Goal: Information Seeking & Learning: Learn about a topic

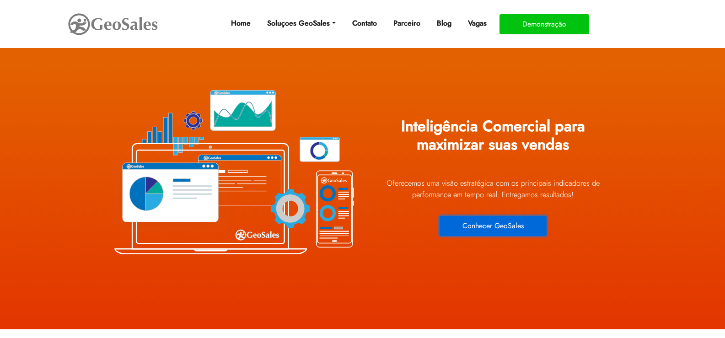
click at [509, 223] on button "Conhecer GeoSales" at bounding box center [493, 226] width 107 height 20
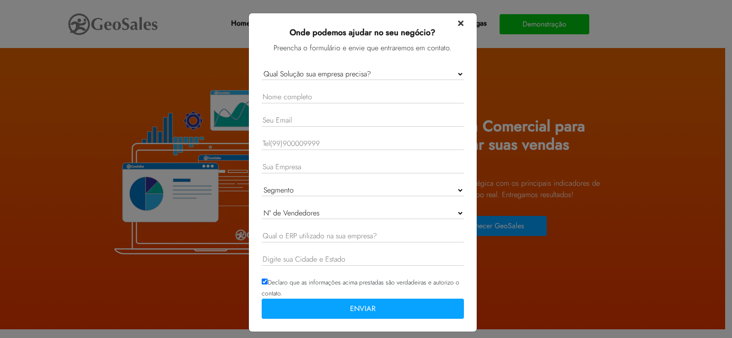
click at [458, 22] on span "×" at bounding box center [461, 22] width 6 height 16
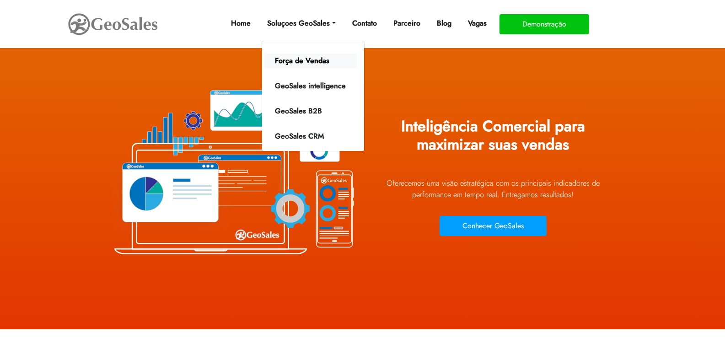
click at [298, 63] on link "Força de Vendas" at bounding box center [310, 61] width 93 height 15
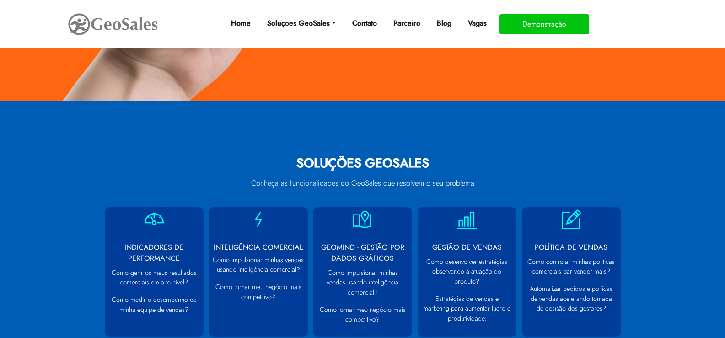
scroll to position [183, 0]
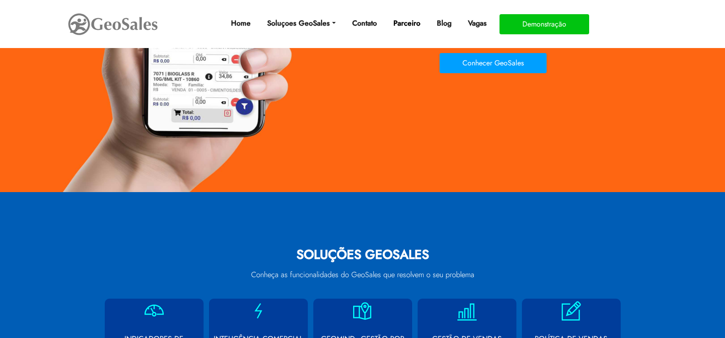
click at [409, 22] on link "Parceiro" at bounding box center [407, 23] width 34 height 18
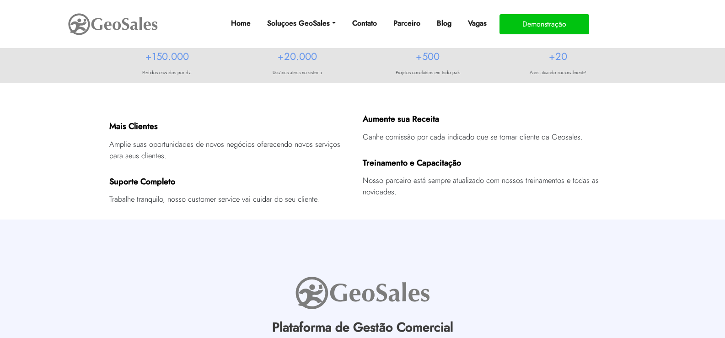
scroll to position [92, 0]
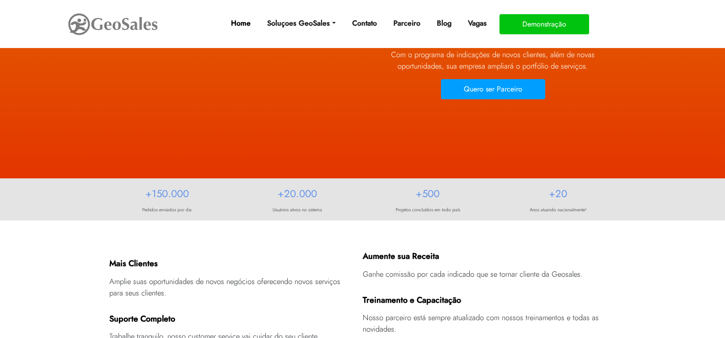
click at [240, 22] on link "Home" at bounding box center [240, 23] width 27 height 18
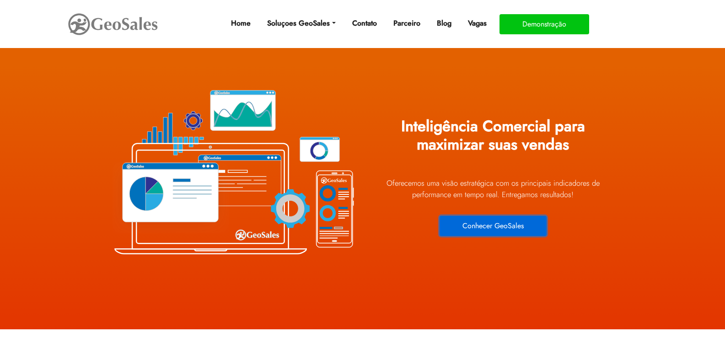
click at [505, 220] on button "Conhecer GeoSales" at bounding box center [493, 226] width 107 height 20
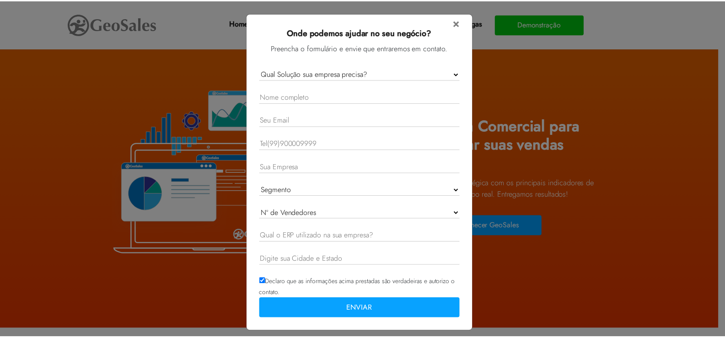
scroll to position [7, 0]
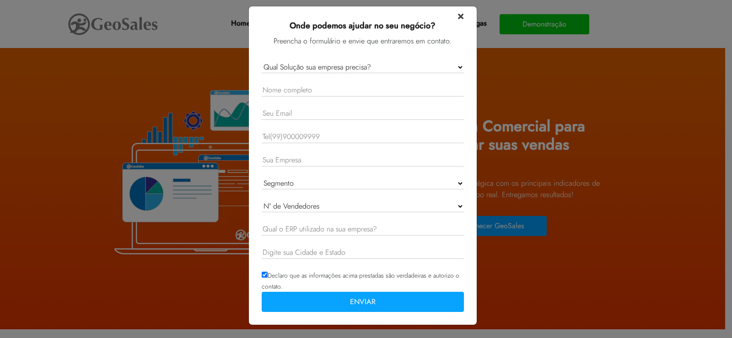
click at [459, 17] on span "×" at bounding box center [461, 15] width 6 height 16
